Goal: Task Accomplishment & Management: Manage account settings

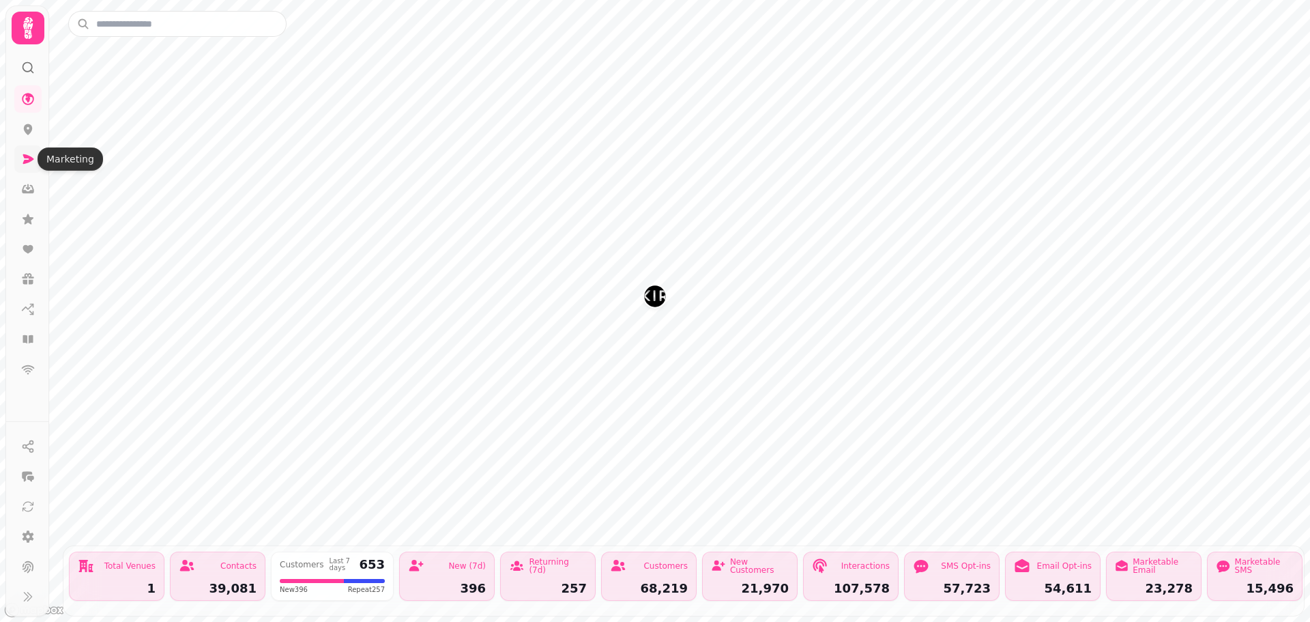
click at [27, 159] on icon at bounding box center [28, 159] width 14 height 14
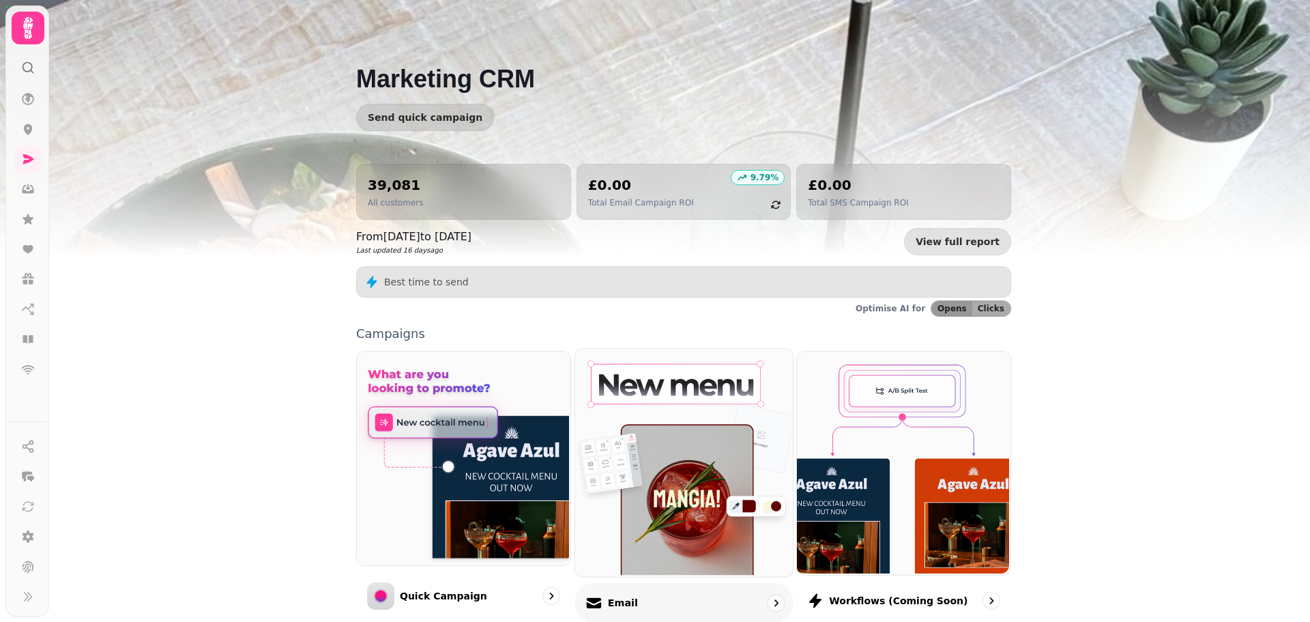
click at [666, 461] on img at bounding box center [682, 460] width 218 height 227
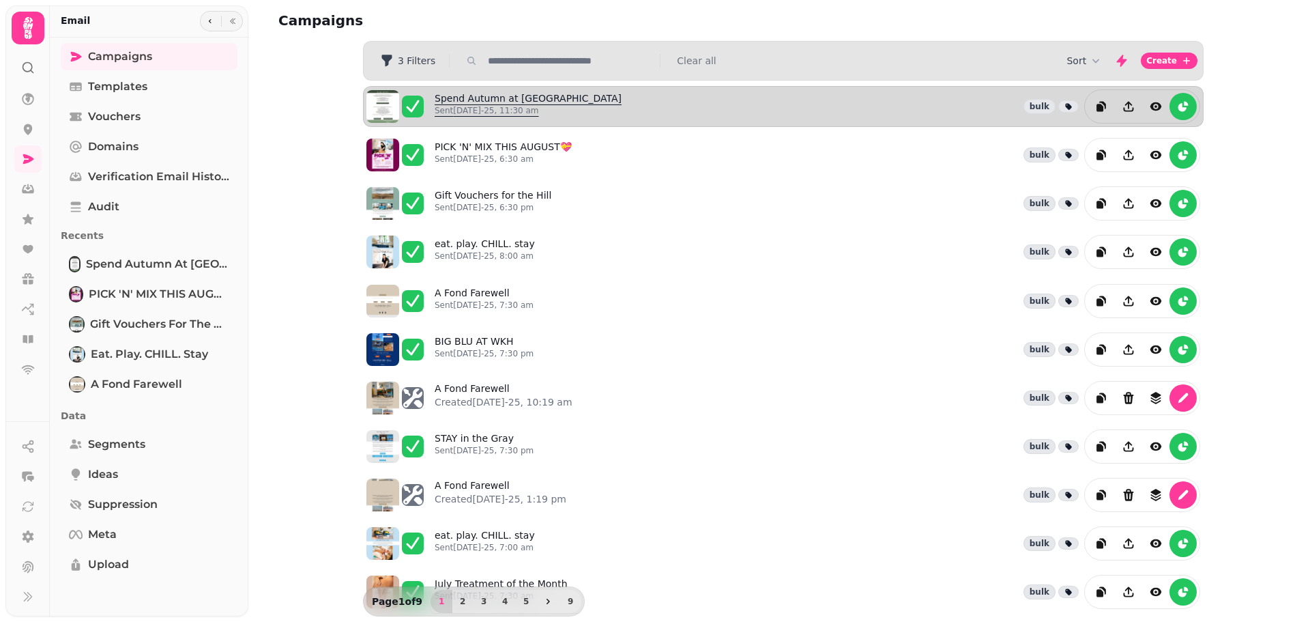
click at [505, 101] on link "Spend Autumn at Whitekirk Hill Sent 20th Aug-25, 11:30 am" at bounding box center [528, 106] width 187 height 30
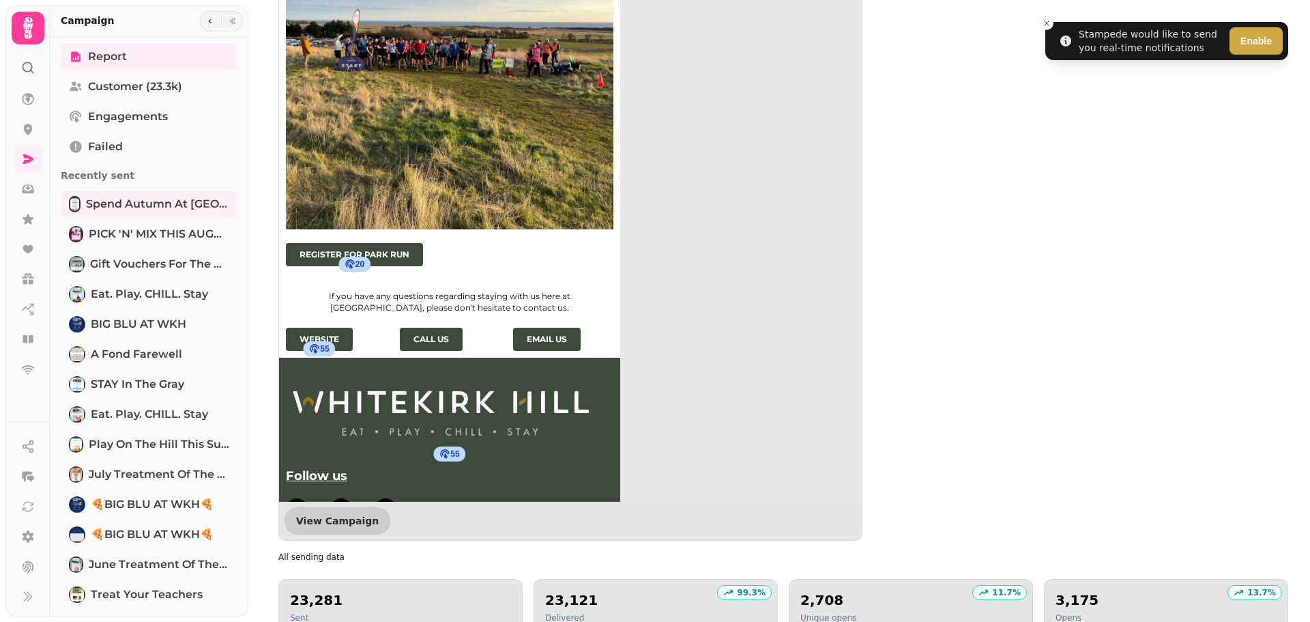
scroll to position [1174, 0]
